Goal: Information Seeking & Learning: Learn about a topic

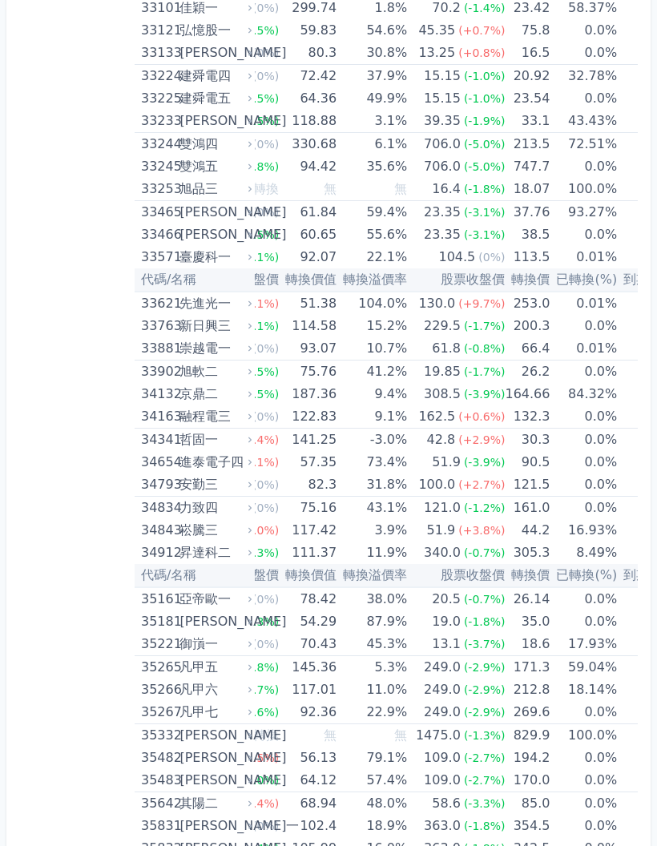
scroll to position [0, 82]
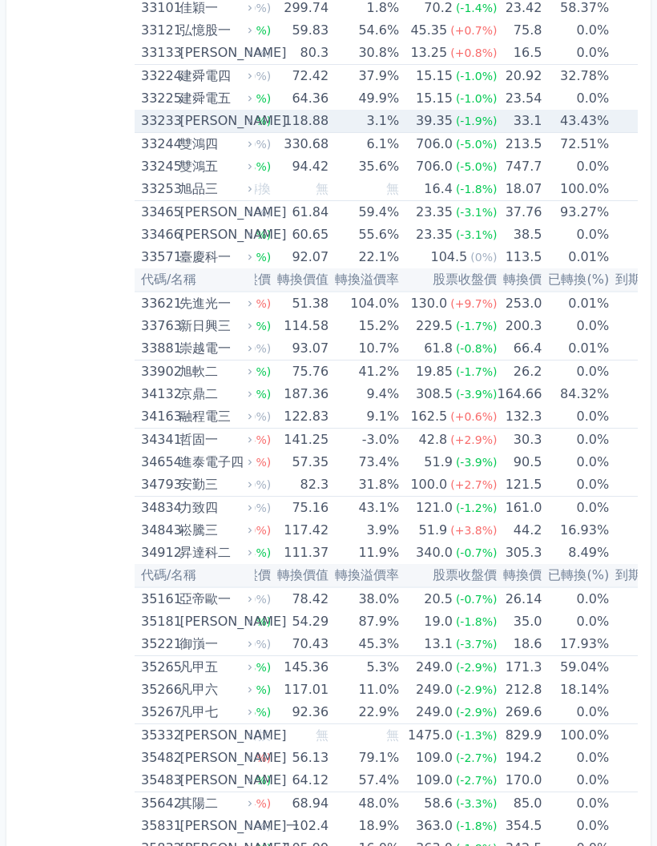
click at [626, 114] on td "[DATE]" at bounding box center [662, 122] width 107 height 23
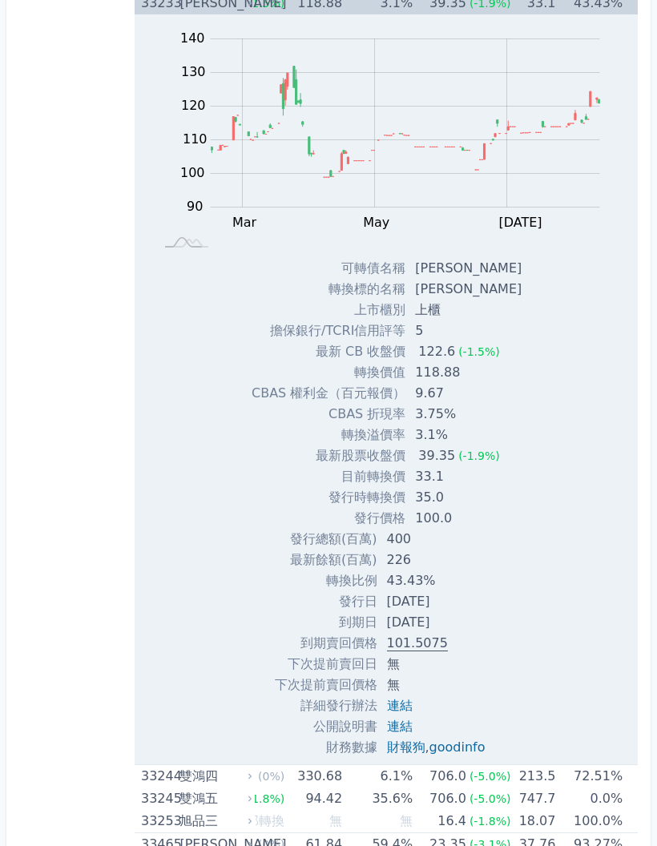
scroll to position [3236, 0]
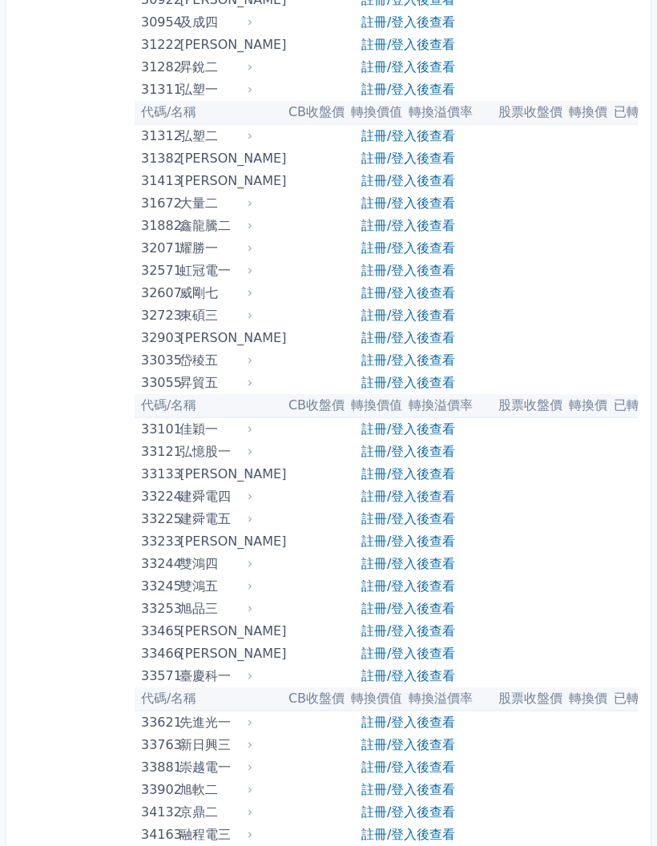
scroll to position [2672, 0]
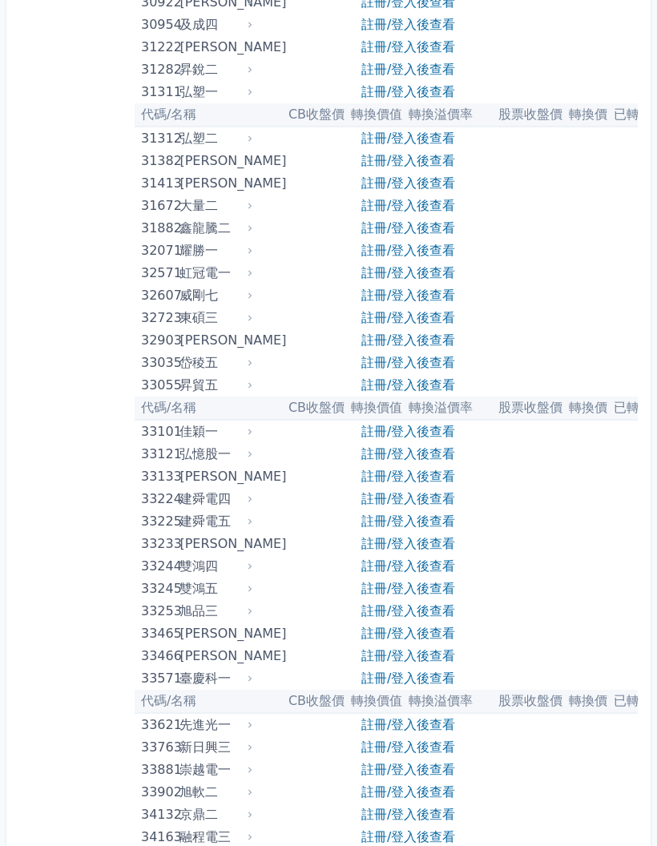
click at [436, 42] on link "註冊/登入後查看" at bounding box center [408, 46] width 94 height 15
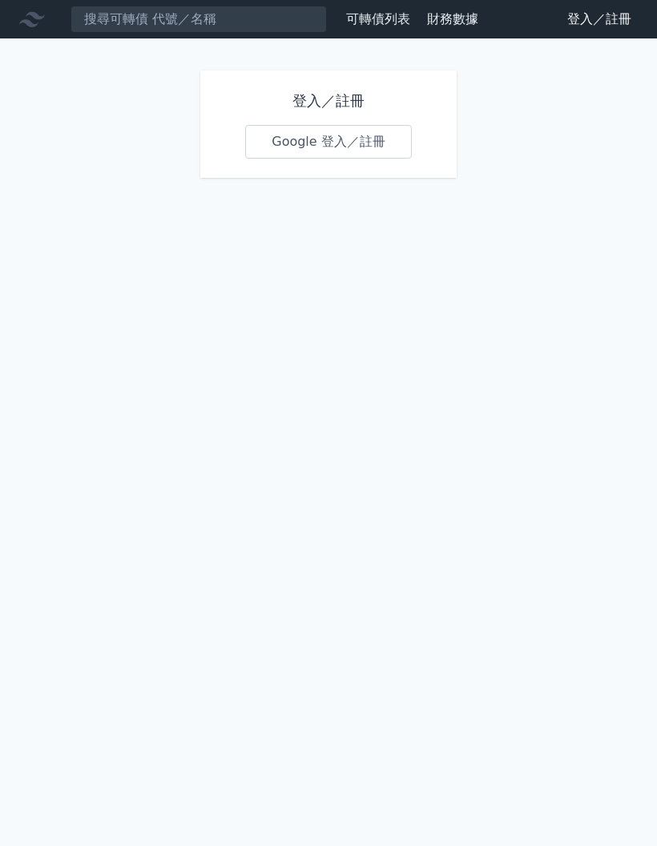
click at [355, 70] on div "登入／註冊 Google 登入／註冊" at bounding box center [328, 123] width 256 height 107
click at [333, 90] on h1 "登入／註冊" at bounding box center [328, 101] width 167 height 22
click at [316, 90] on h1 "登入／註冊" at bounding box center [328, 101] width 167 height 22
click at [341, 90] on h1 "登入／註冊" at bounding box center [328, 101] width 167 height 22
click at [338, 125] on link "Google 登入／註冊" at bounding box center [328, 142] width 167 height 34
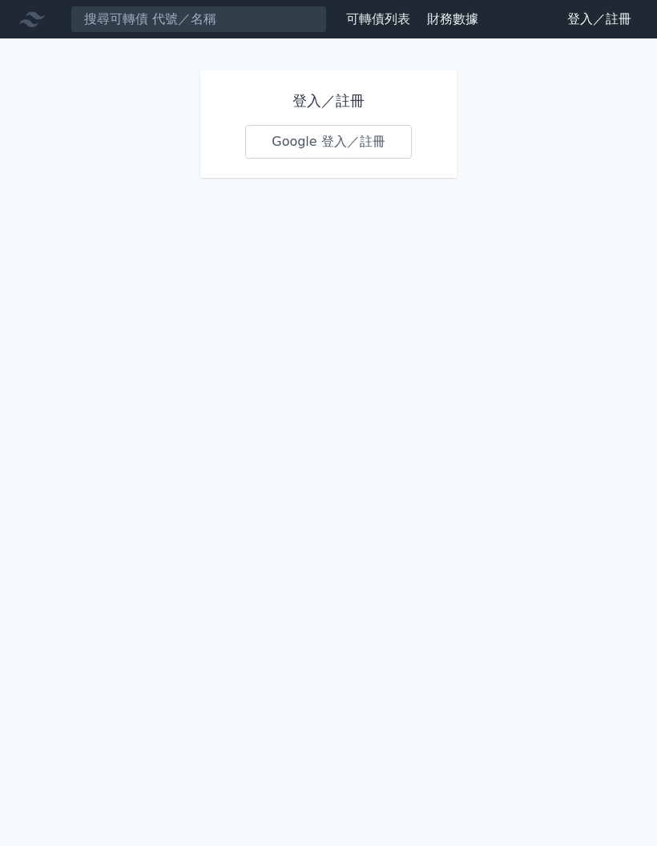
click at [332, 90] on h1 "登入／註冊" at bounding box center [328, 101] width 167 height 22
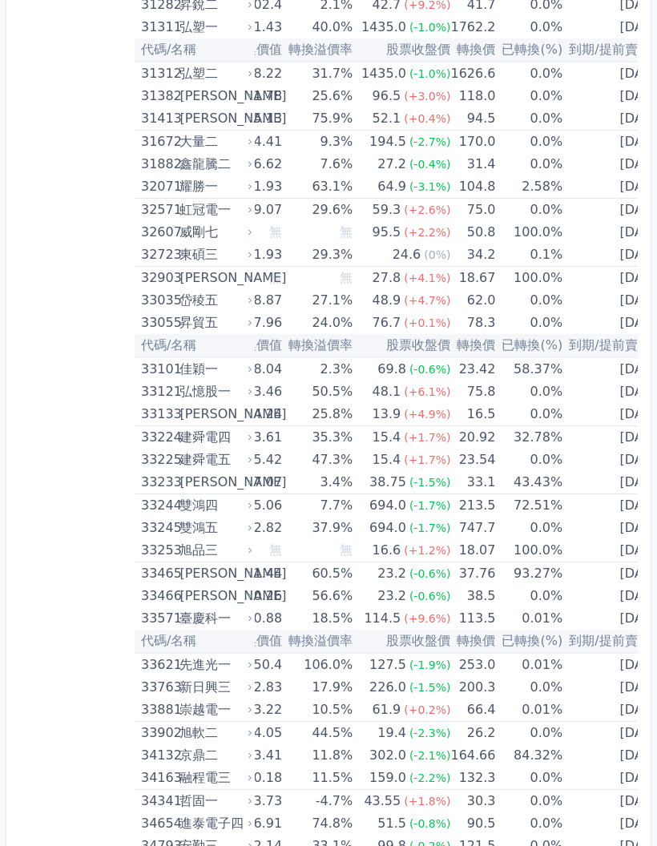
scroll to position [0, 125]
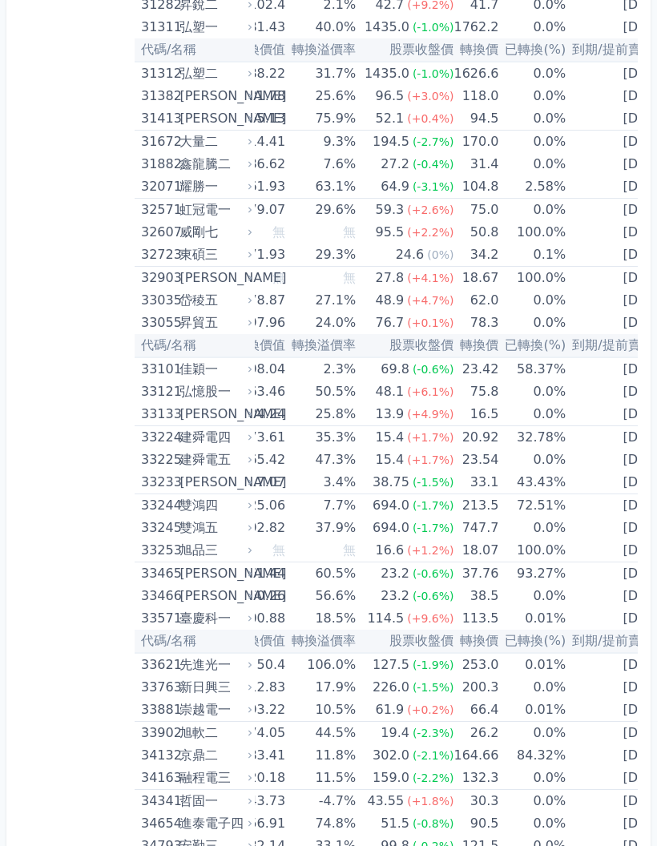
click at [598, 481] on td "[DATE]" at bounding box center [618, 483] width 107 height 23
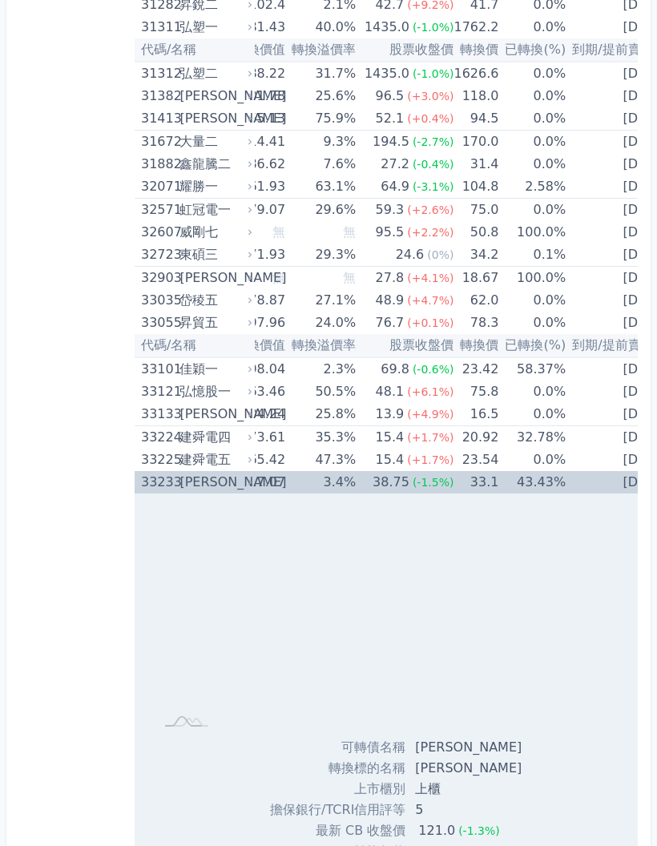
scroll to position [2756, 0]
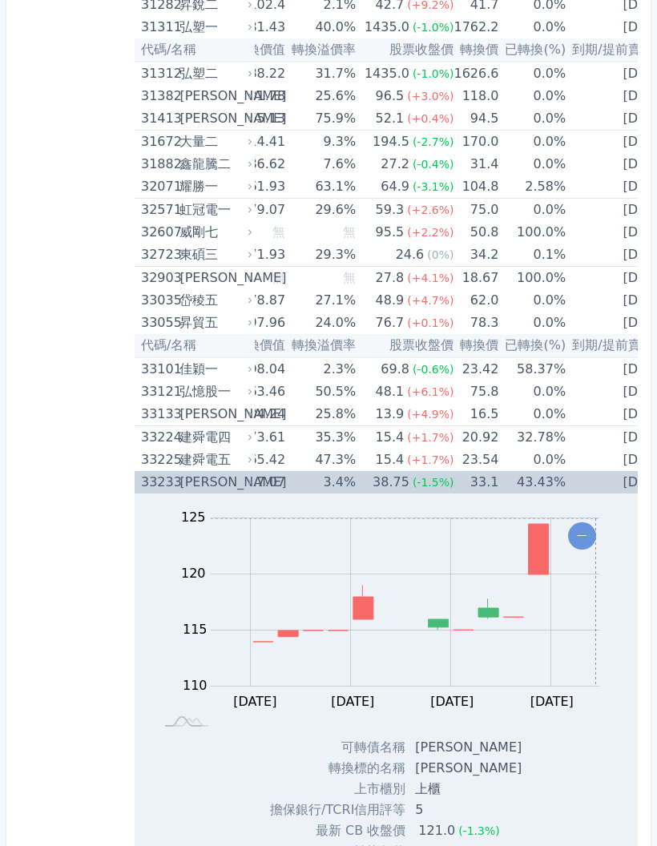
click at [621, 478] on td "[DATE]" at bounding box center [618, 482] width 107 height 22
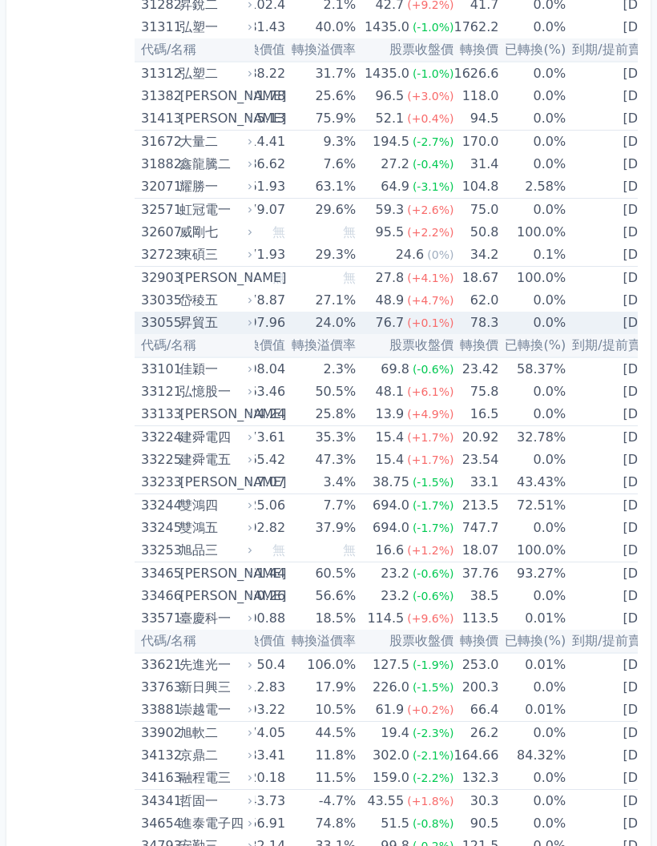
click at [624, 319] on td "[DATE]" at bounding box center [618, 323] width 107 height 22
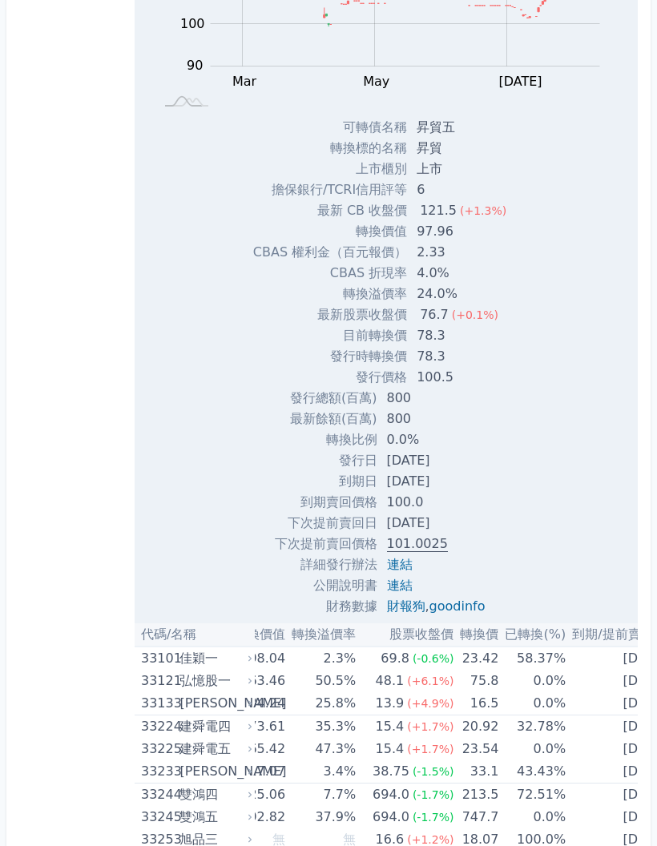
scroll to position [3215, 0]
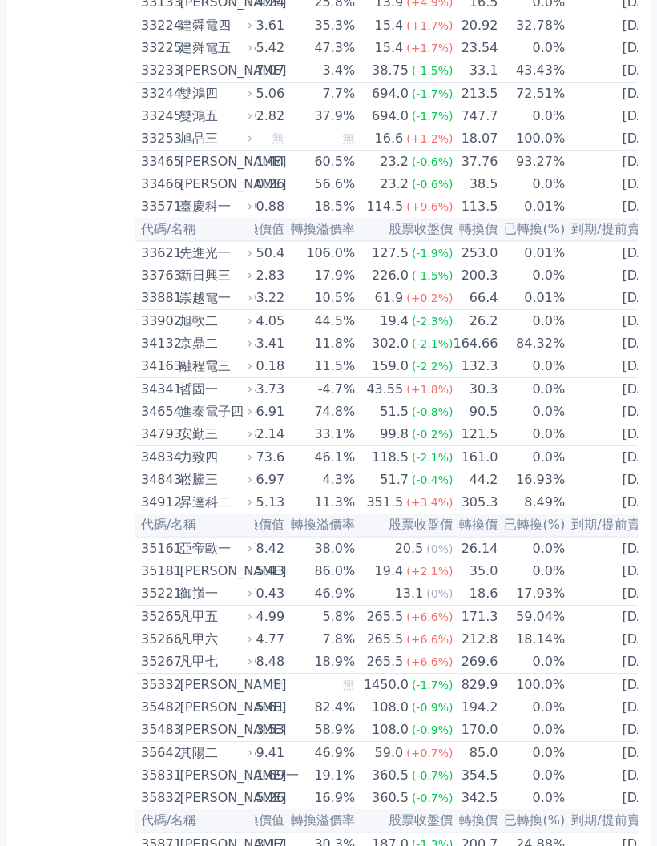
scroll to position [0, 125]
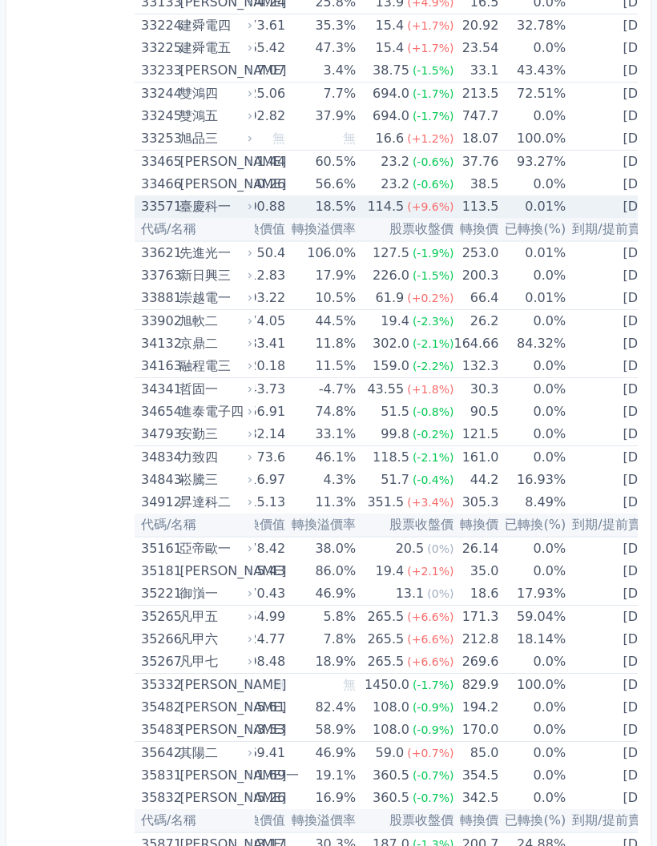
click at [611, 208] on td "[DATE]" at bounding box center [618, 206] width 107 height 22
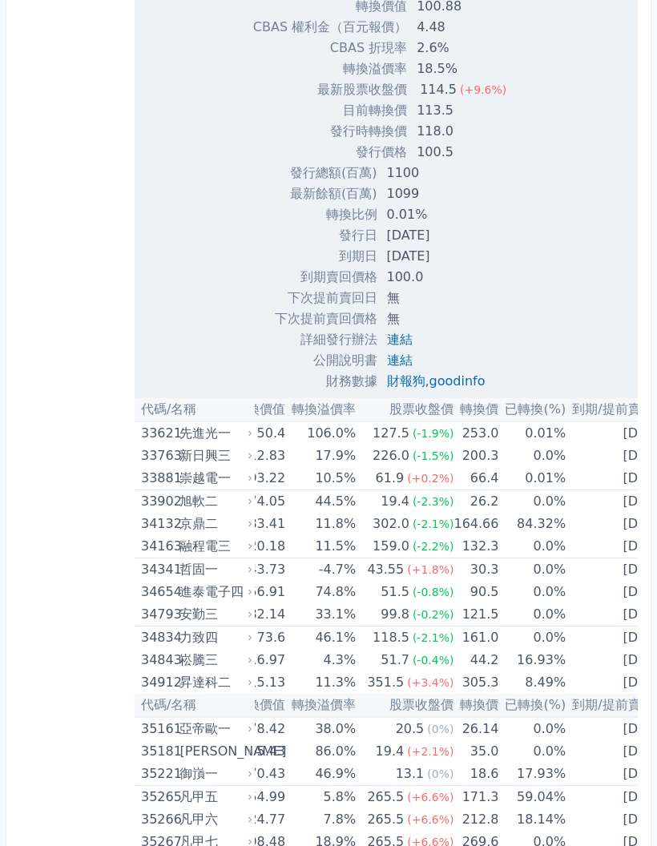
scroll to position [3737, 0]
